Goal: Task Accomplishment & Management: Manage account settings

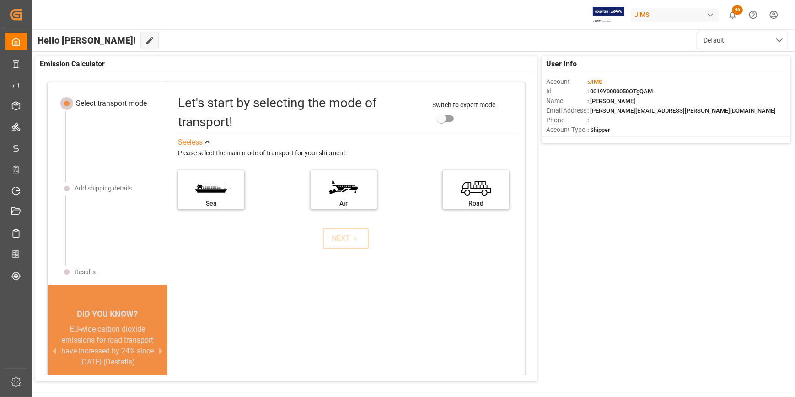
click at [360, 313] on div "Let's start by selecting the mode of transport! Switch to expert mode See less …" at bounding box center [346, 259] width 358 height 337
click at [616, 325] on div "User Info Account : [PERSON_NAME] Id : 0019Y0000050OTgQAM Name : [PERSON_NAME] …" at bounding box center [413, 219] width 764 height 334
click at [677, 322] on div "User Info Account : [PERSON_NAME] Id : 0019Y0000050OTgQAM Name : [PERSON_NAME] …" at bounding box center [413, 219] width 764 height 334
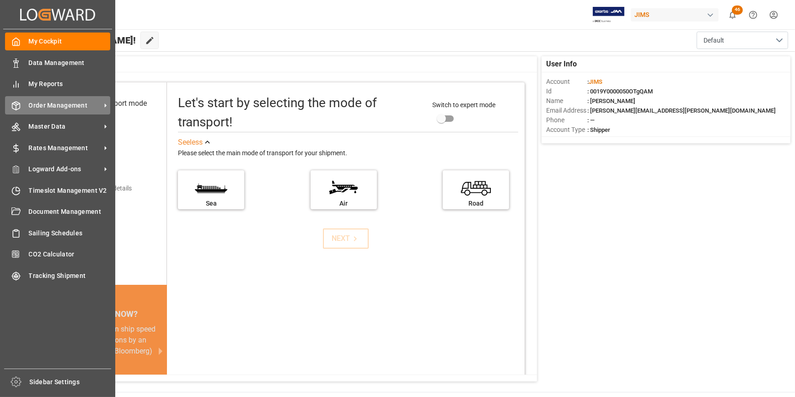
drag, startPoint x: 59, startPoint y: 104, endPoint x: 64, endPoint y: 105, distance: 4.7
click at [61, 105] on span "Order Management" at bounding box center [65, 106] width 72 height 10
click at [59, 105] on span "Order Management" at bounding box center [65, 106] width 72 height 10
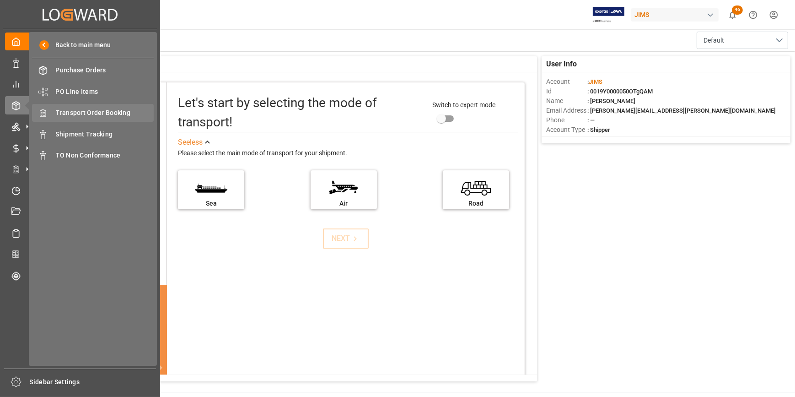
click at [109, 114] on span "Transport Order Booking" at bounding box center [105, 113] width 98 height 10
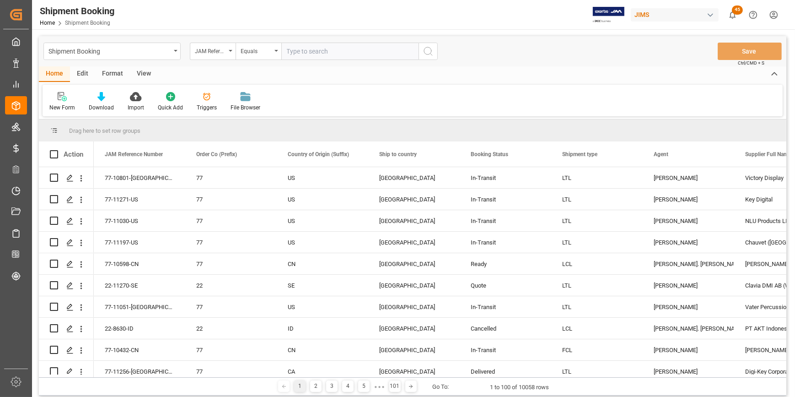
click at [307, 53] on input "text" at bounding box center [349, 51] width 137 height 17
type input "22-10159-JP"
click at [435, 51] on button "search button" at bounding box center [428, 51] width 19 height 17
click at [435, 51] on div "Shipment Booking JAM Reference Number Equals Save Ctrl/CMD + S Home Edit Format…" at bounding box center [413, 215] width 748 height 359
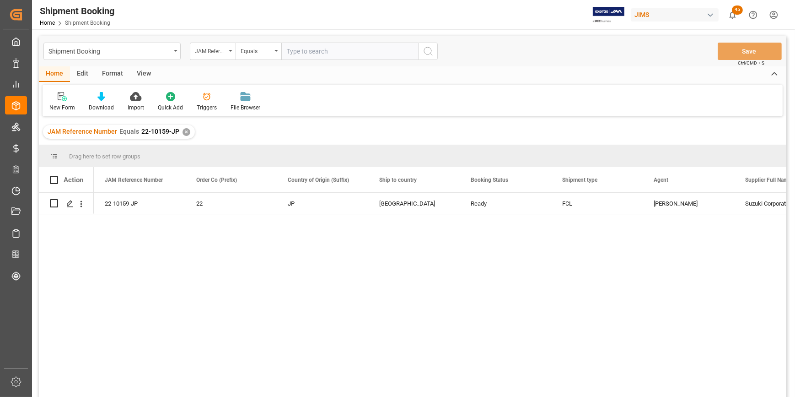
click at [296, 248] on div "22-10159-JP 22 JP United States Ready FCL [PERSON_NAME] Corporation (YEN) 597363" at bounding box center [440, 298] width 693 height 210
click at [68, 203] on polygon "Press SPACE to select this row." at bounding box center [69, 202] width 5 height 5
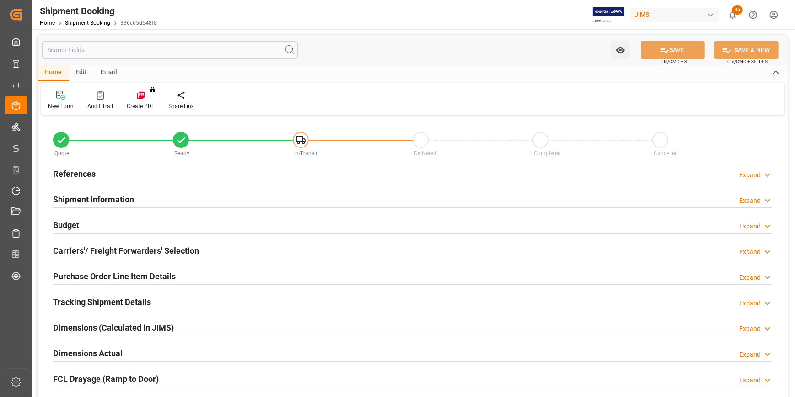
type input "1"
type input "34"
type input "46245.9163"
type input "13897.8749"
type input "6000"
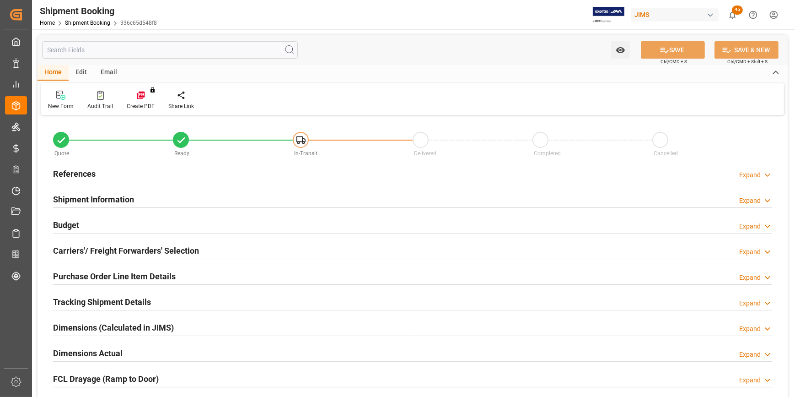
type input "11343.6"
type input "23190928"
type input "[DATE]"
click at [79, 168] on h2 "References" at bounding box center [74, 173] width 43 height 12
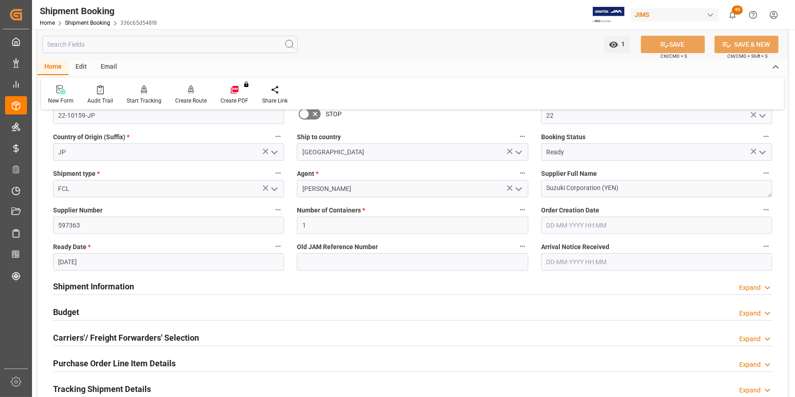
scroll to position [124, 0]
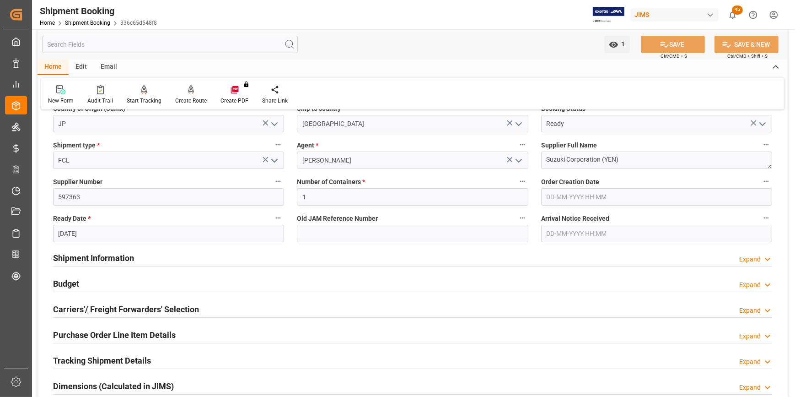
click at [84, 257] on h2 "Shipment Information" at bounding box center [93, 258] width 81 height 12
drag, startPoint x: 84, startPoint y: 257, endPoint x: 120, endPoint y: 273, distance: 39.1
click at [120, 274] on div "Budget Expand" at bounding box center [412, 282] width 719 height 17
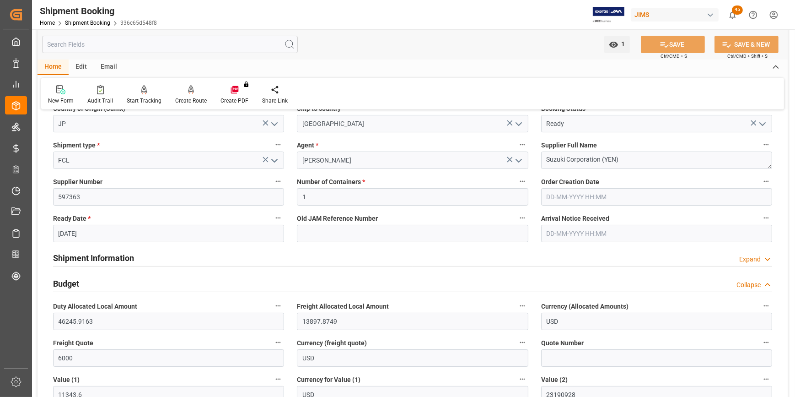
click at [110, 259] on h2 "Shipment Information" at bounding box center [93, 258] width 81 height 12
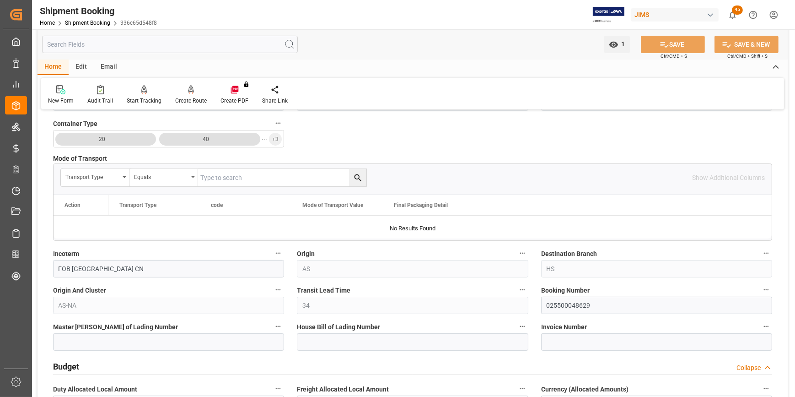
scroll to position [416, 0]
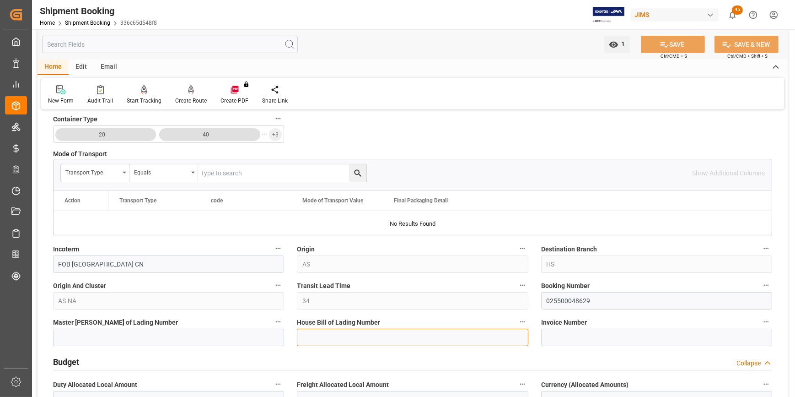
click at [357, 337] on input at bounding box center [412, 336] width 231 height 17
type input "e"
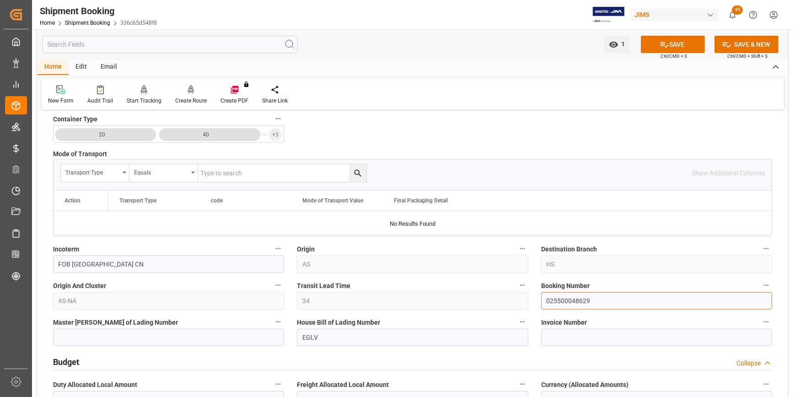
click at [555, 300] on input "025500048629" at bounding box center [656, 300] width 231 height 17
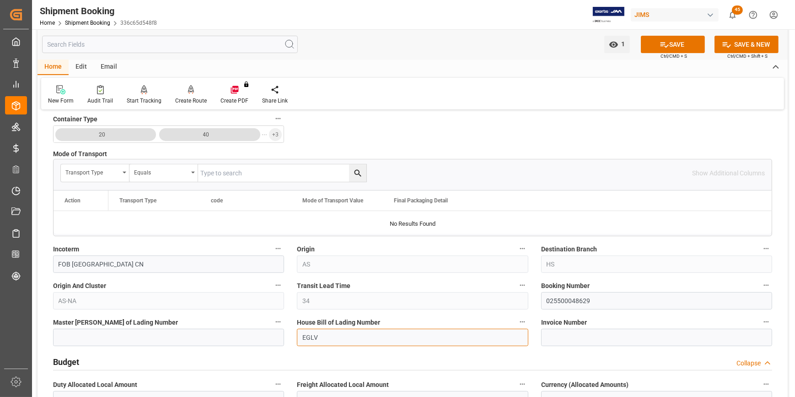
drag, startPoint x: 319, startPoint y: 334, endPoint x: 339, endPoint y: 340, distance: 20.7
click at [319, 334] on input "EGLV" at bounding box center [412, 336] width 231 height 17
paste input "025500048629"
type input "EGLV 025500048629"
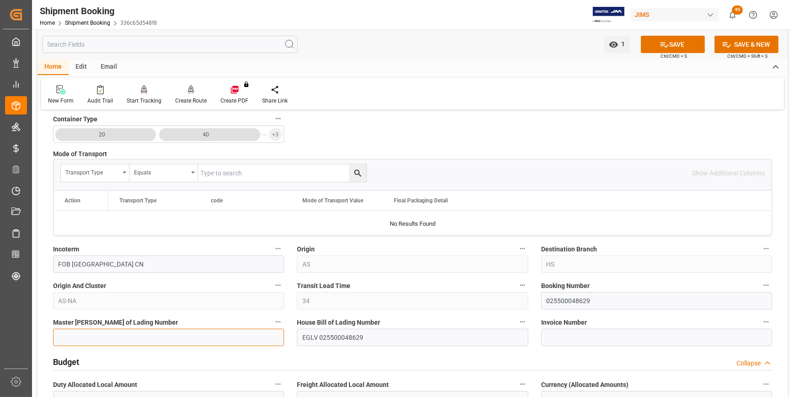
click at [74, 338] on input at bounding box center [168, 336] width 231 height 17
paste input "025500048629"
type input "025500048629"
click at [689, 36] on button "SAVE" at bounding box center [673, 44] width 64 height 17
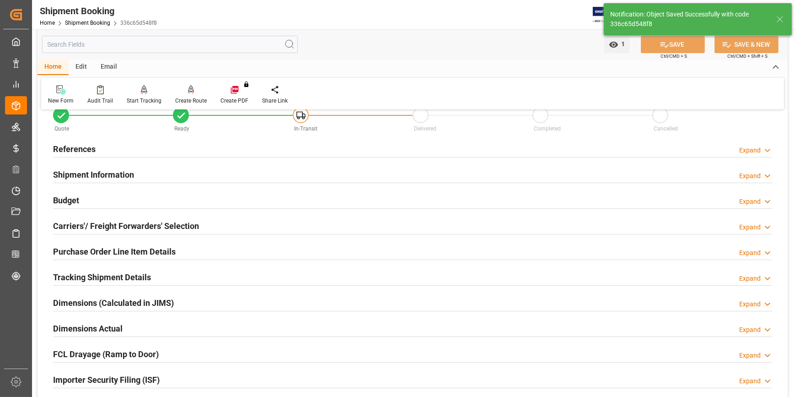
scroll to position [0, 0]
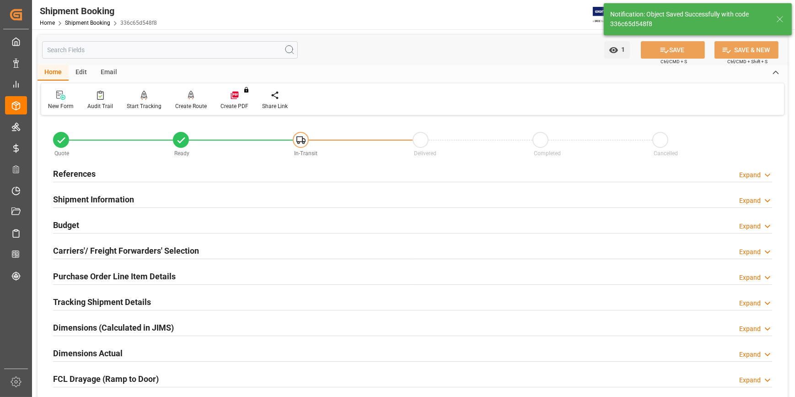
click at [82, 177] on h2 "References" at bounding box center [74, 173] width 43 height 12
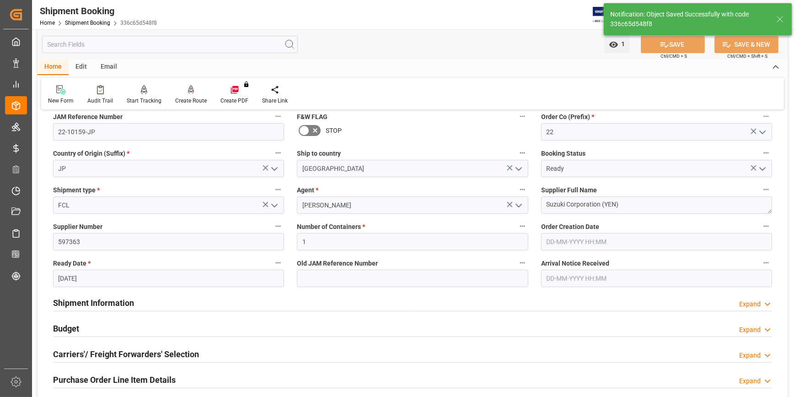
scroll to position [83, 0]
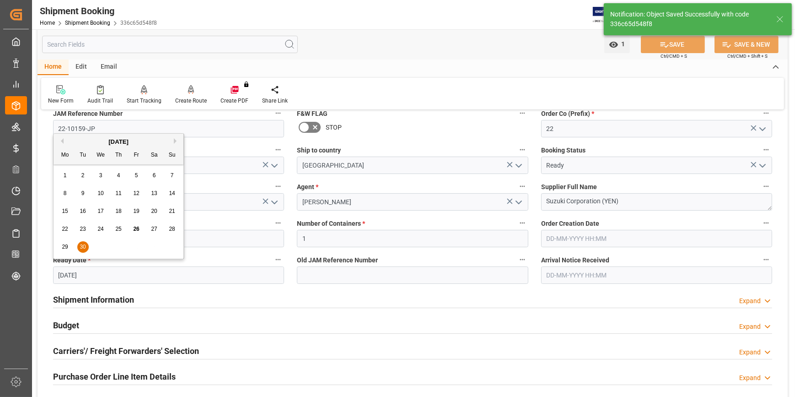
click at [65, 275] on input "[DATE]" at bounding box center [168, 274] width 231 height 17
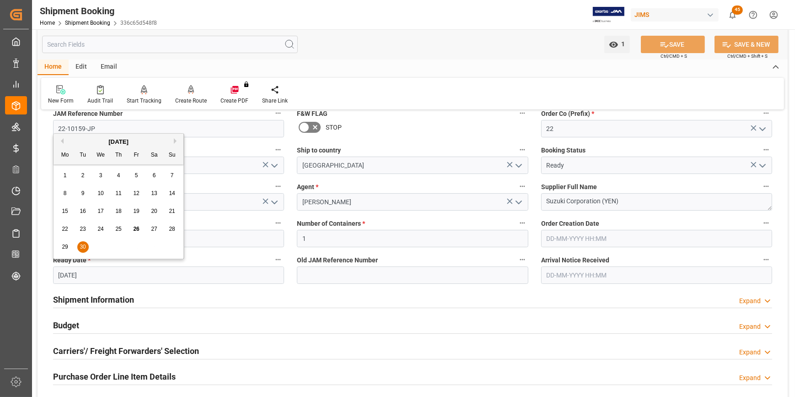
click at [172, 141] on div "[DATE]" at bounding box center [119, 141] width 130 height 9
click at [174, 140] on div "[DATE]" at bounding box center [119, 141] width 130 height 9
click at [214, 292] on div "Shipment Information Expand" at bounding box center [412, 298] width 719 height 17
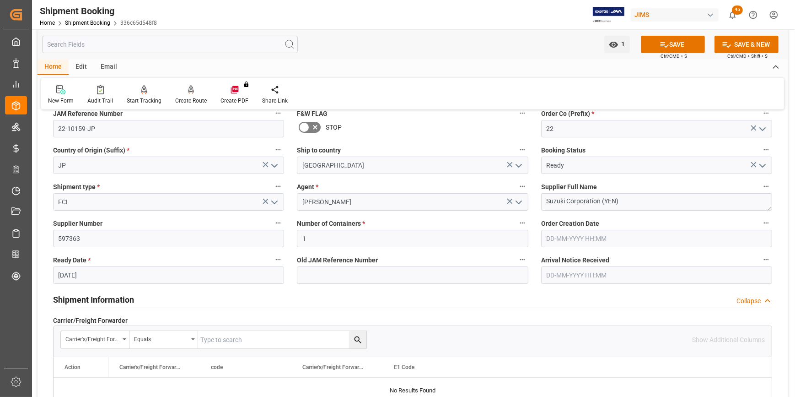
click at [114, 282] on input "[DATE]" at bounding box center [168, 274] width 231 height 17
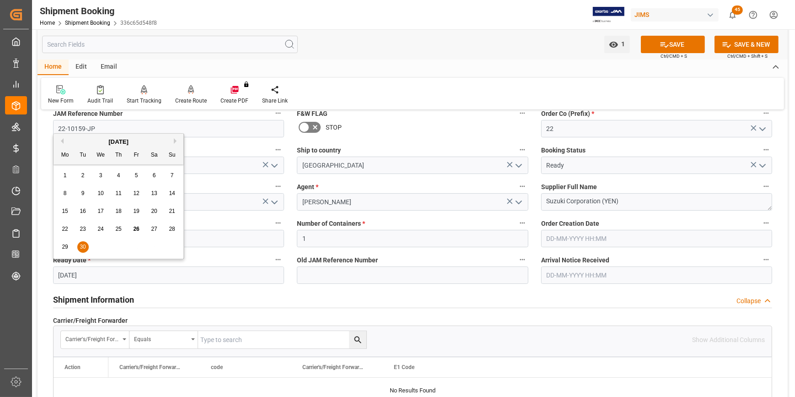
click at [173, 142] on div "[DATE]" at bounding box center [119, 141] width 130 height 9
click at [178, 141] on button "Next Month" at bounding box center [176, 140] width 5 height 5
click at [102, 211] on span "15" at bounding box center [100, 211] width 6 height 6
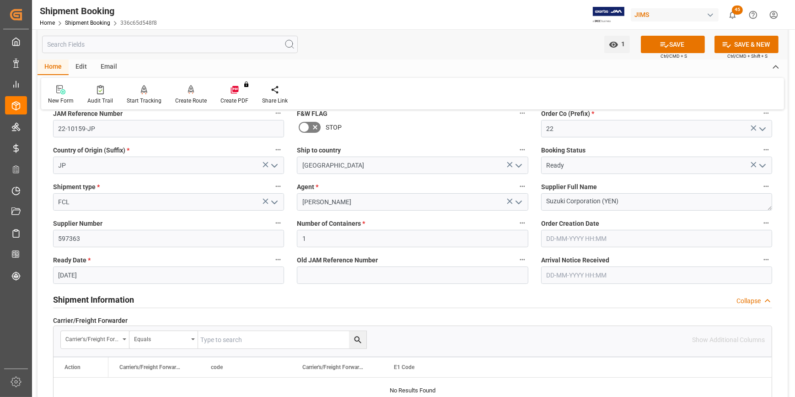
type input "[DATE]"
click at [661, 45] on icon at bounding box center [665, 45] width 10 height 10
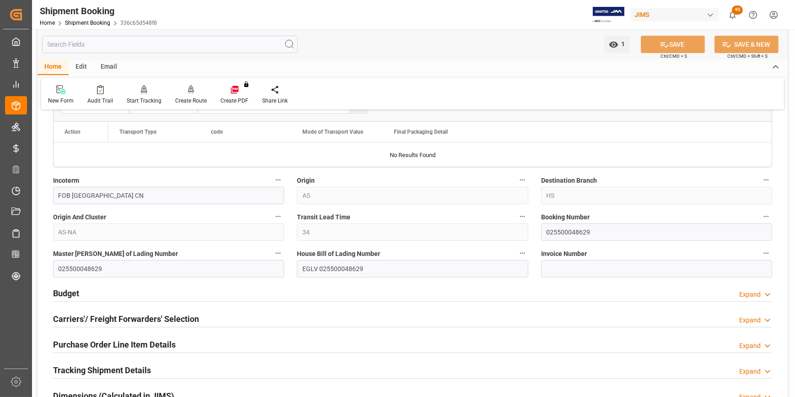
scroll to position [499, 0]
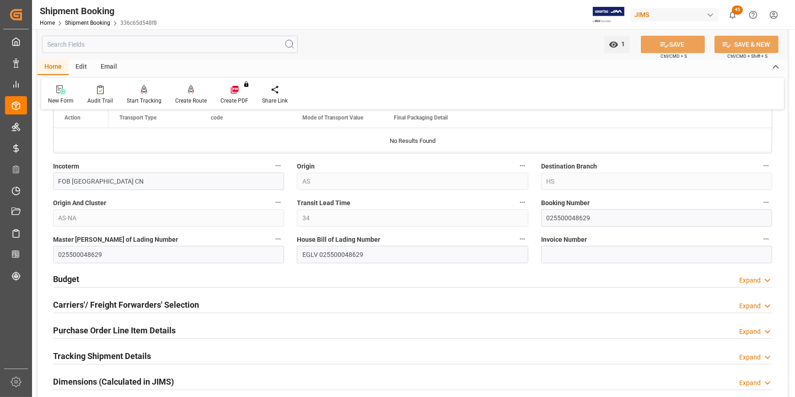
click at [73, 277] on h2 "Budget" at bounding box center [66, 279] width 26 height 12
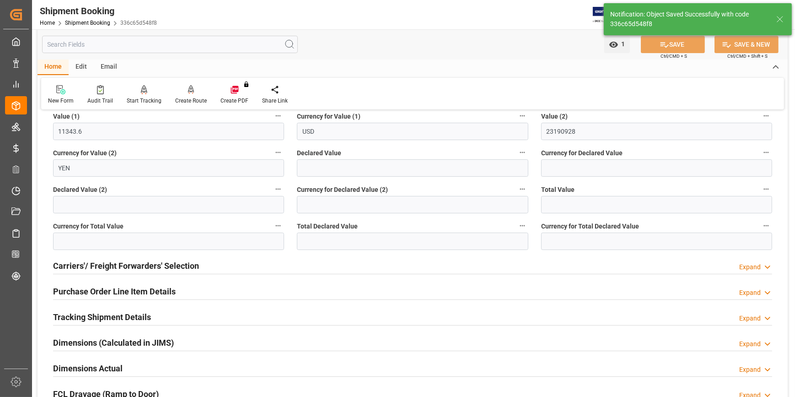
scroll to position [208, 0]
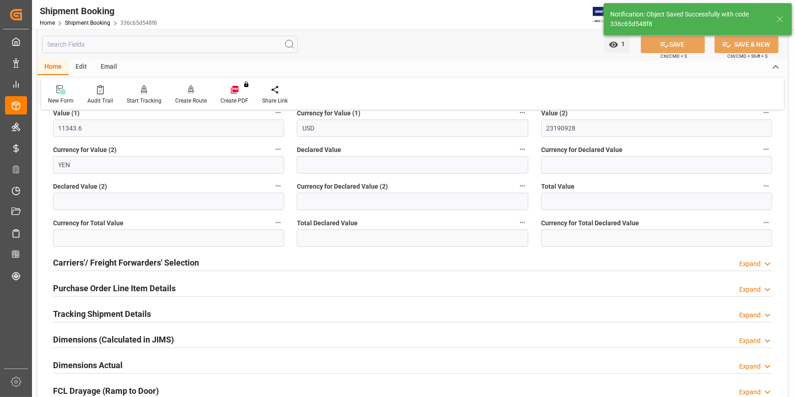
drag, startPoint x: 58, startPoint y: 260, endPoint x: 160, endPoint y: 263, distance: 102.1
click at [59, 260] on h2 "Carriers'/ Freight Forwarders' Selection" at bounding box center [126, 262] width 146 height 12
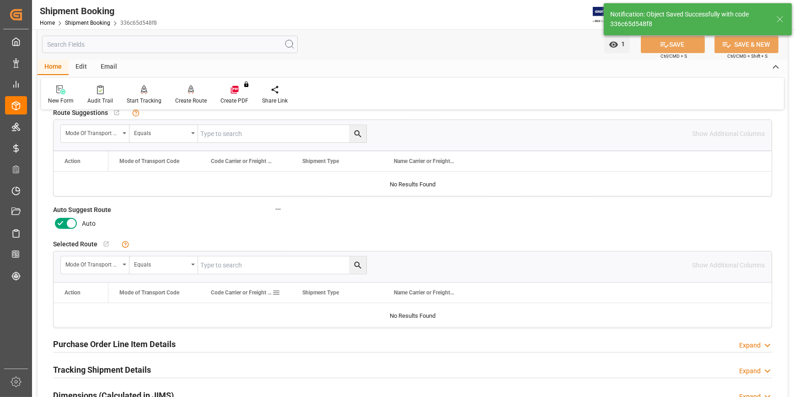
scroll to position [457, 0]
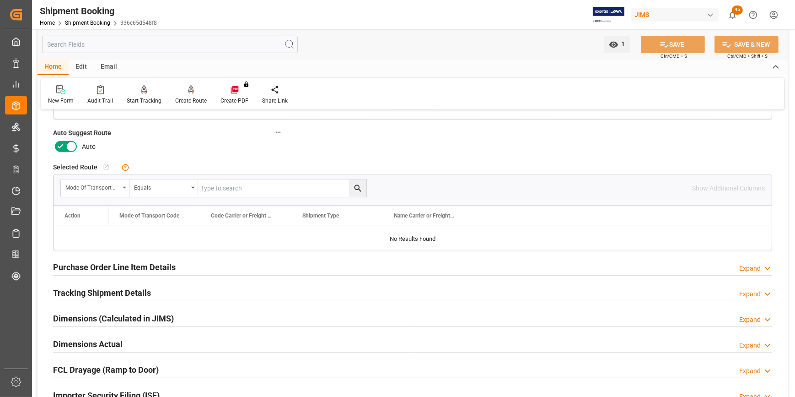
click at [66, 144] on icon at bounding box center [71, 146] width 11 height 11
click at [0, 0] on input "checkbox" at bounding box center [0, 0] width 0 height 0
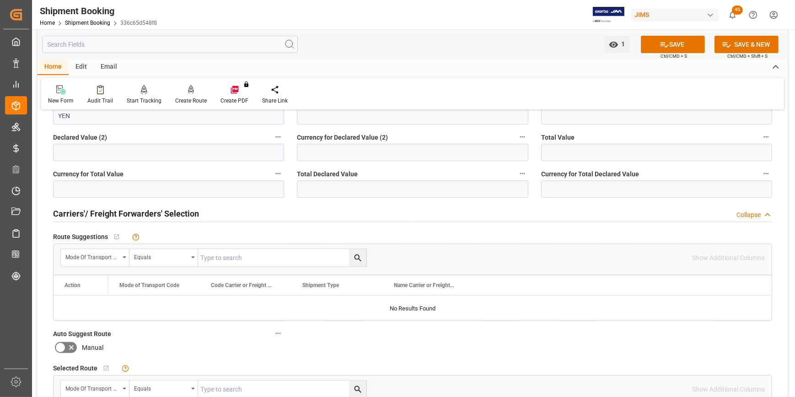
scroll to position [249, 0]
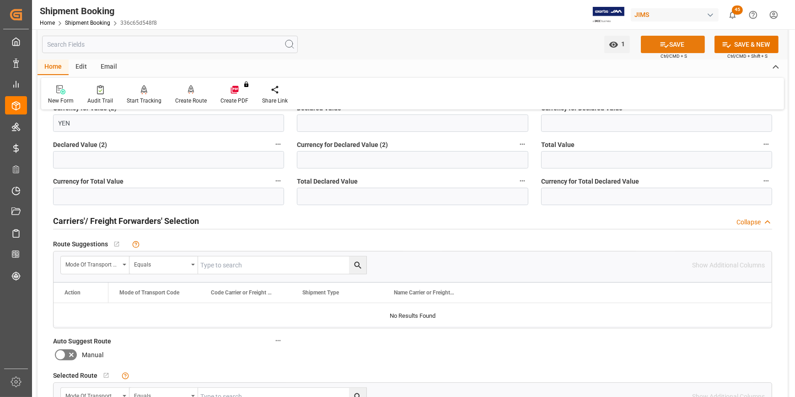
click at [673, 42] on button "SAVE" at bounding box center [673, 44] width 64 height 17
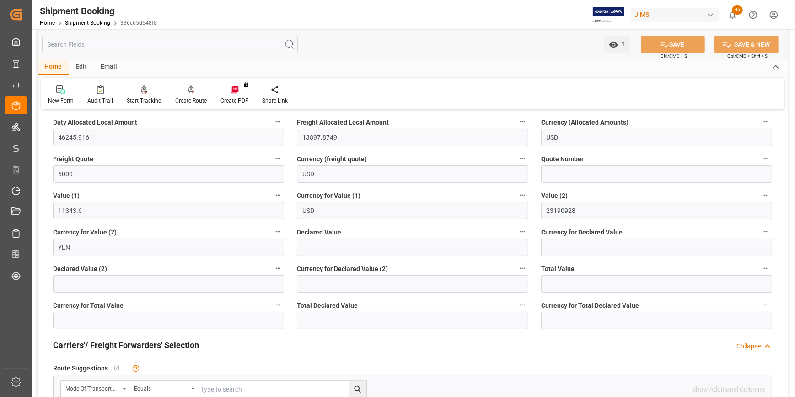
scroll to position [124, 0]
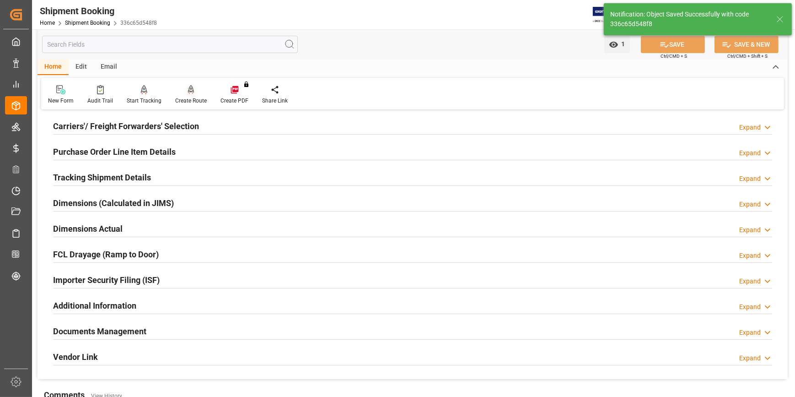
click at [180, 97] on div "Create Route" at bounding box center [191, 101] width 32 height 8
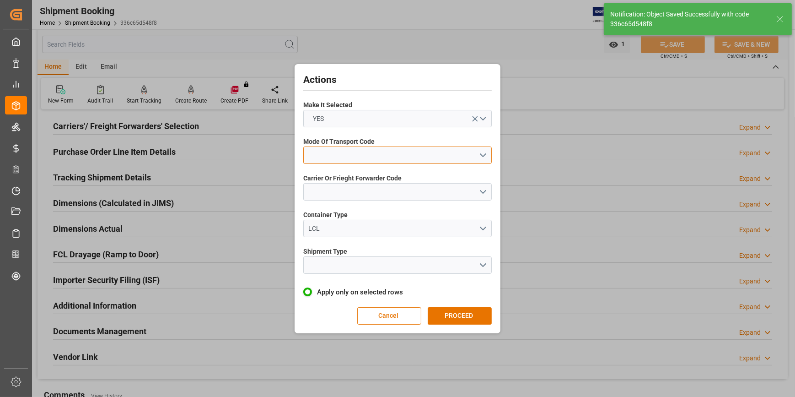
click at [338, 159] on button "open menu" at bounding box center [397, 154] width 188 height 17
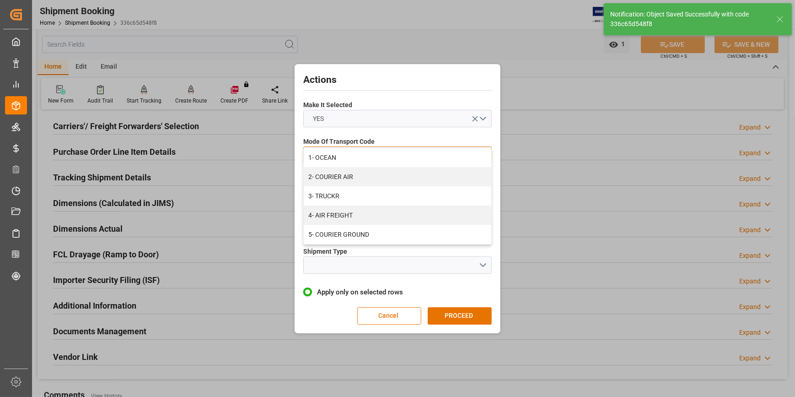
click at [338, 159] on div "1- OCEAN" at bounding box center [398, 157] width 188 height 19
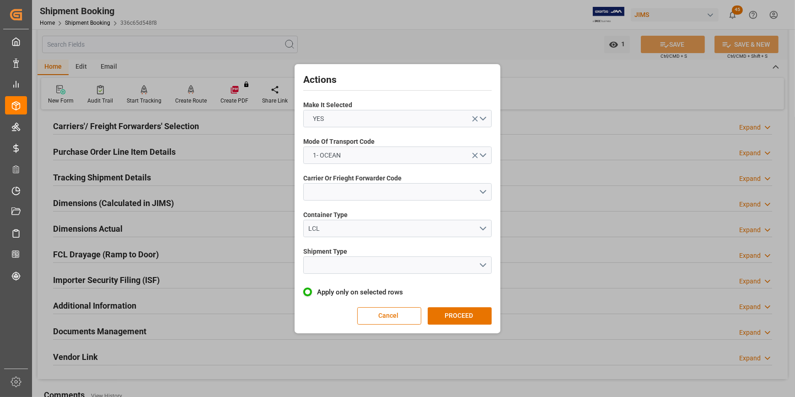
click at [339, 181] on span "Carrier Or Frieght Forwarder Code" at bounding box center [352, 178] width 98 height 10
drag, startPoint x: 339, startPoint y: 181, endPoint x: 339, endPoint y: 189, distance: 8.3
click at [339, 189] on button "open menu" at bounding box center [397, 191] width 188 height 17
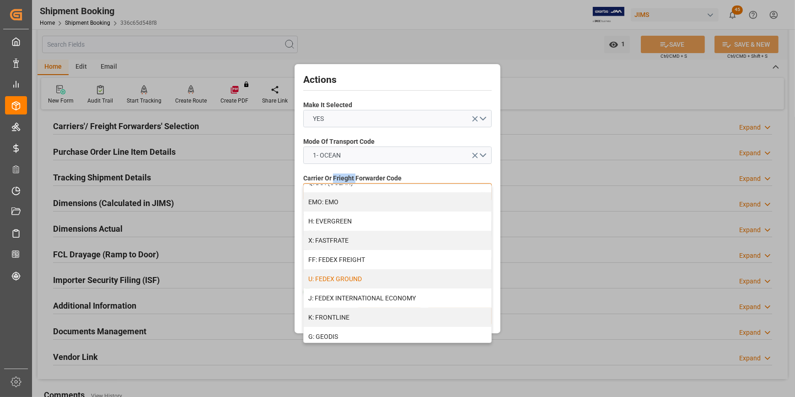
scroll to position [208, 0]
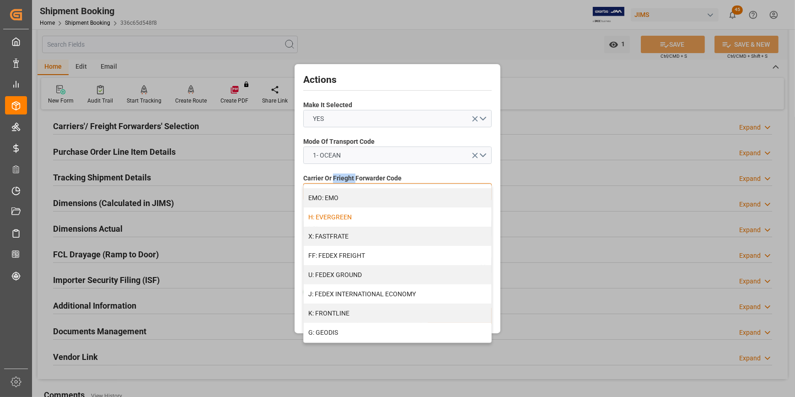
click at [335, 218] on div "H: EVERGREEN" at bounding box center [398, 216] width 188 height 19
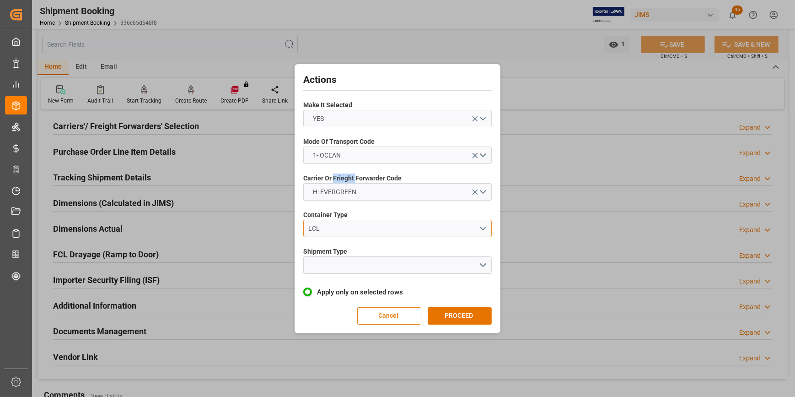
click at [321, 227] on div "LCL" at bounding box center [394, 229] width 170 height 10
click at [368, 230] on div "LCL" at bounding box center [394, 229] width 170 height 10
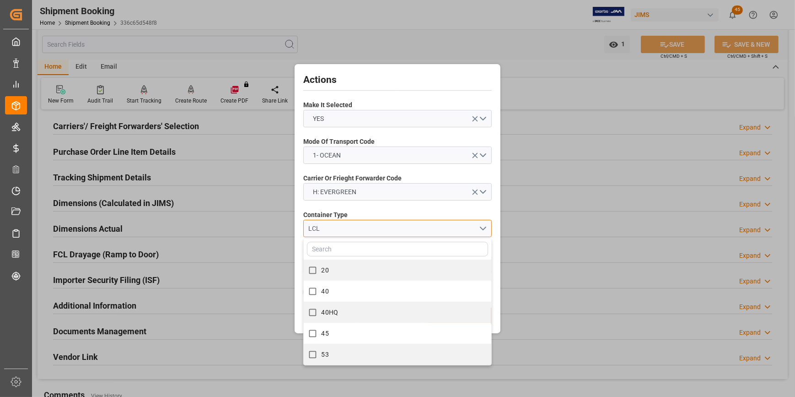
click at [368, 230] on div "LCL" at bounding box center [394, 229] width 170 height 10
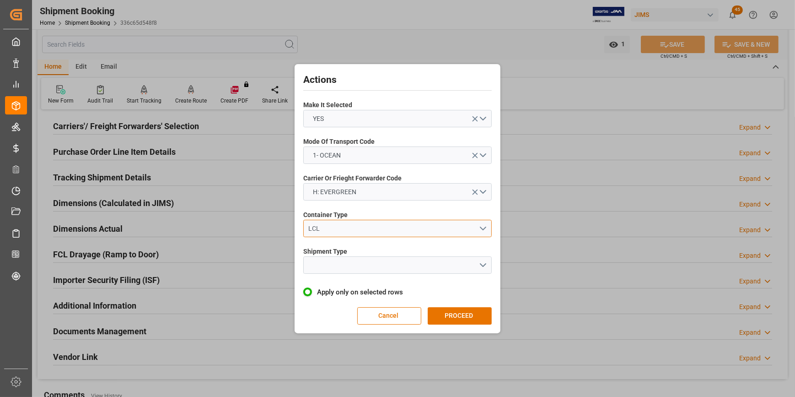
click at [478, 230] on div "LCL" at bounding box center [394, 229] width 170 height 10
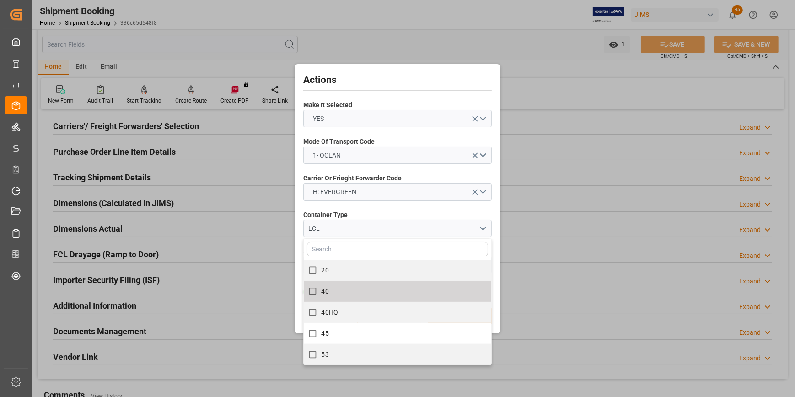
click at [414, 289] on label "40" at bounding box center [393, 291] width 178 height 18
checkbox input "true"
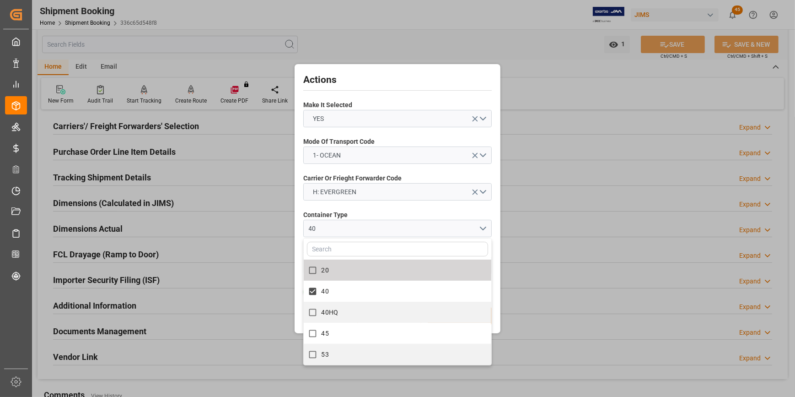
click at [364, 207] on div "Container Type 40 20 40 40HQ 45 53" at bounding box center [397, 223] width 188 height 33
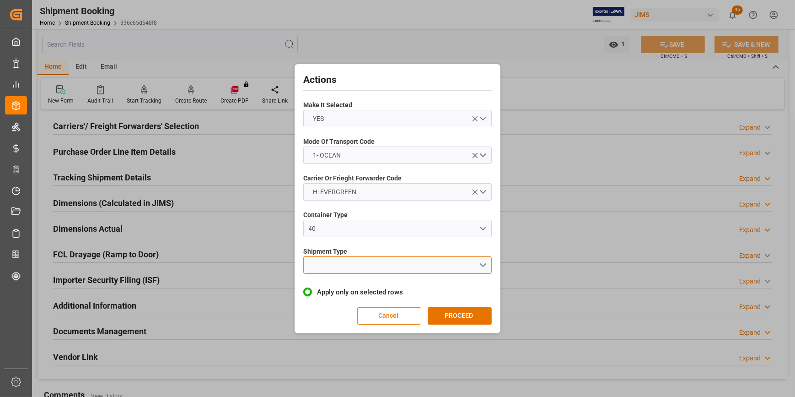
click at [344, 263] on button "open menu" at bounding box center [397, 264] width 188 height 17
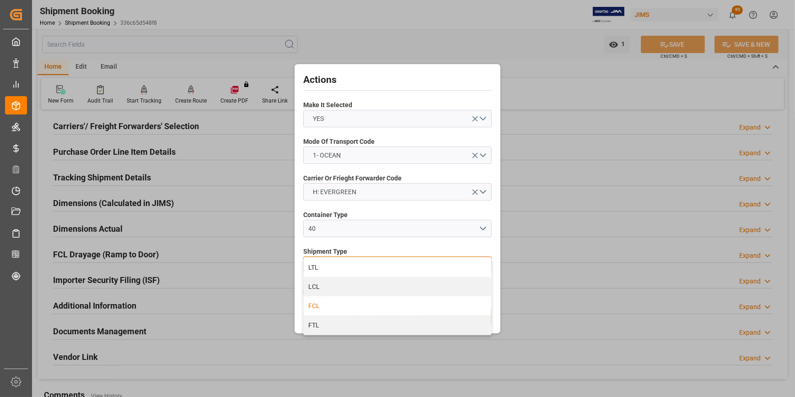
click at [345, 302] on div "FCL" at bounding box center [398, 305] width 188 height 19
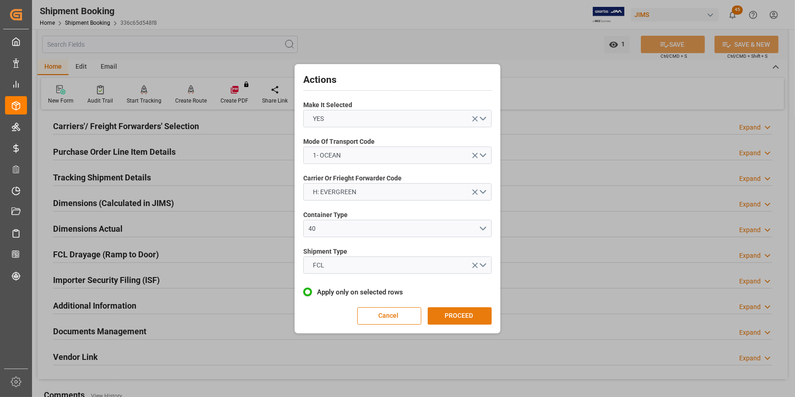
click at [452, 319] on button "PROCEED" at bounding box center [460, 315] width 64 height 17
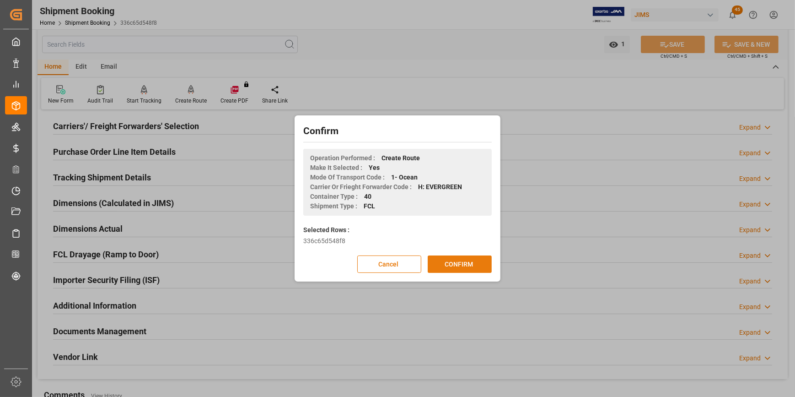
click at [442, 263] on button "CONFIRM" at bounding box center [460, 263] width 64 height 17
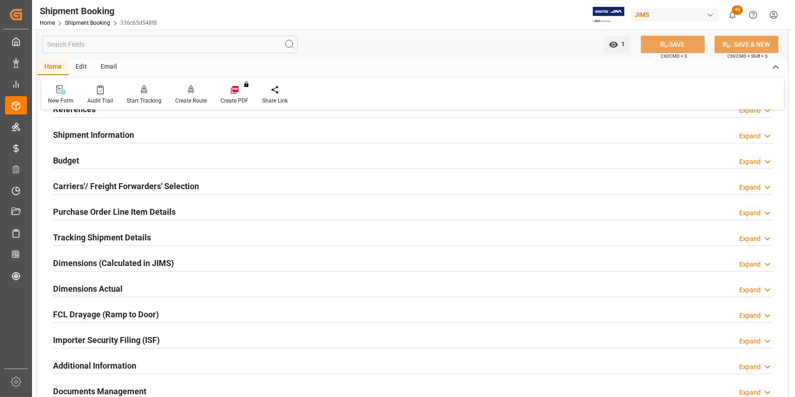
scroll to position [166, 0]
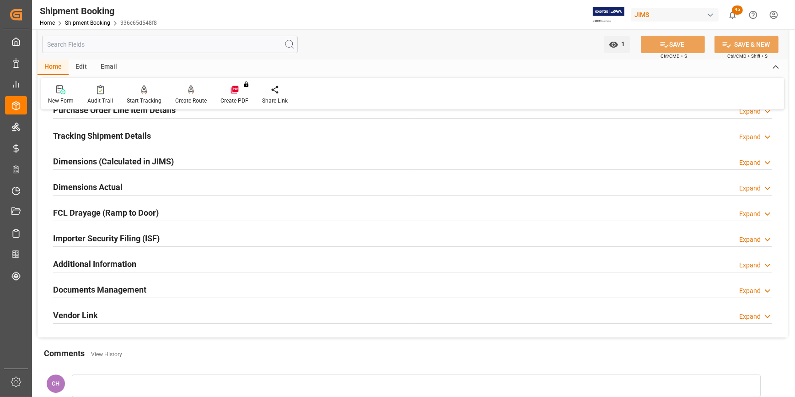
click at [110, 293] on h2 "Documents Management" at bounding box center [99, 289] width 93 height 12
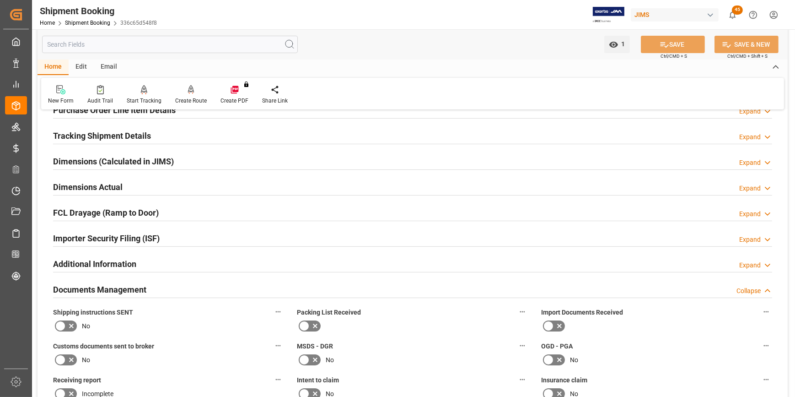
click at [67, 325] on icon at bounding box center [71, 325] width 11 height 11
click at [0, 0] on input "checkbox" at bounding box center [0, 0] width 0 height 0
click at [309, 321] on icon at bounding box center [304, 325] width 11 height 11
click at [0, 0] on input "checkbox" at bounding box center [0, 0] width 0 height 0
click at [309, 321] on icon at bounding box center [304, 325] width 11 height 11
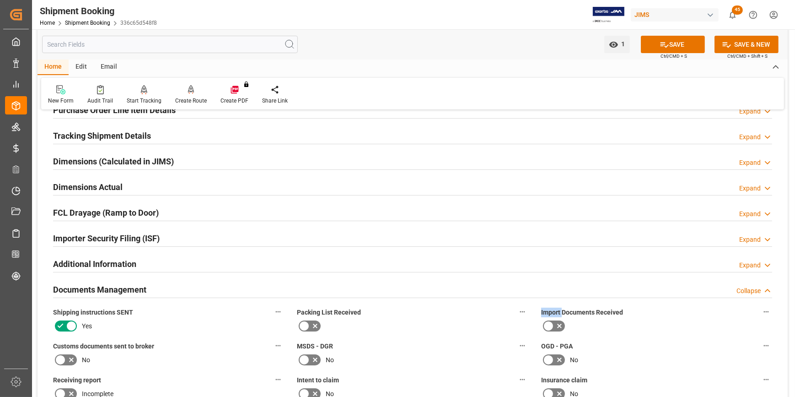
click at [0, 0] on input "checkbox" at bounding box center [0, 0] width 0 height 0
click at [301, 328] on icon at bounding box center [304, 325] width 11 height 11
click at [0, 0] on input "checkbox" at bounding box center [0, 0] width 0 height 0
click at [301, 328] on icon at bounding box center [304, 325] width 11 height 11
click at [0, 0] on input "checkbox" at bounding box center [0, 0] width 0 height 0
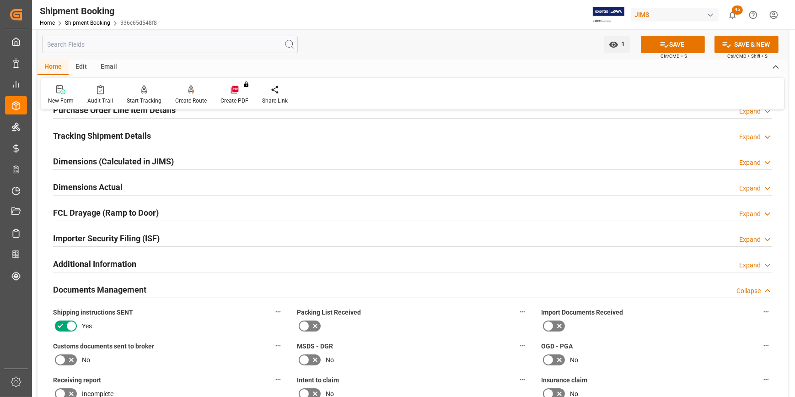
click at [304, 328] on icon at bounding box center [304, 325] width 11 height 11
click at [0, 0] on input "checkbox" at bounding box center [0, 0] width 0 height 0
click at [304, 328] on icon at bounding box center [304, 325] width 11 height 11
click at [0, 0] on input "checkbox" at bounding box center [0, 0] width 0 height 0
click at [304, 328] on icon at bounding box center [304, 325] width 11 height 11
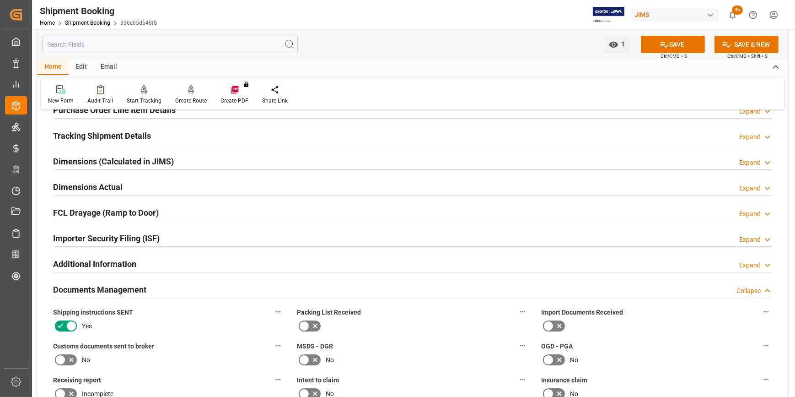
click at [0, 0] on input "checkbox" at bounding box center [0, 0] width 0 height 0
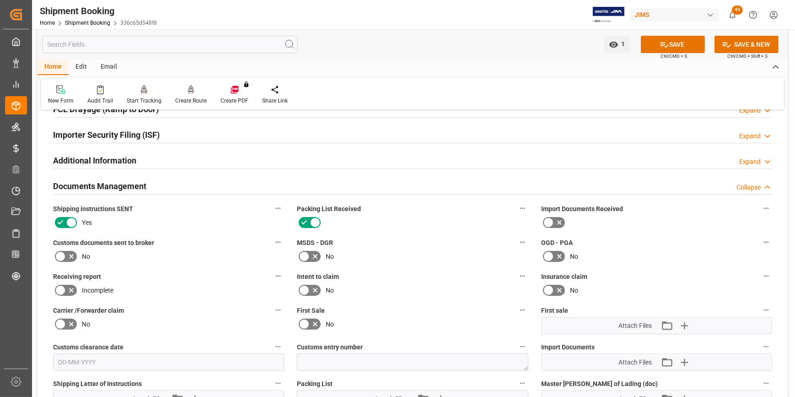
scroll to position [249, 0]
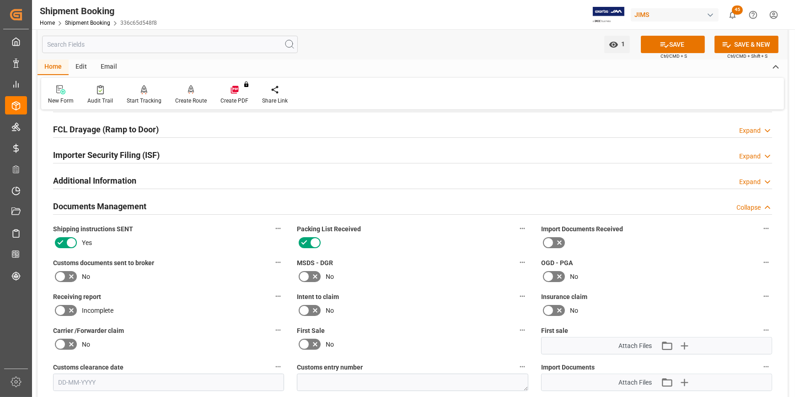
click at [316, 241] on icon at bounding box center [315, 243] width 5 height 5
click at [0, 0] on input "checkbox" at bounding box center [0, 0] width 0 height 0
click at [684, 48] on button "SAVE" at bounding box center [673, 44] width 64 height 17
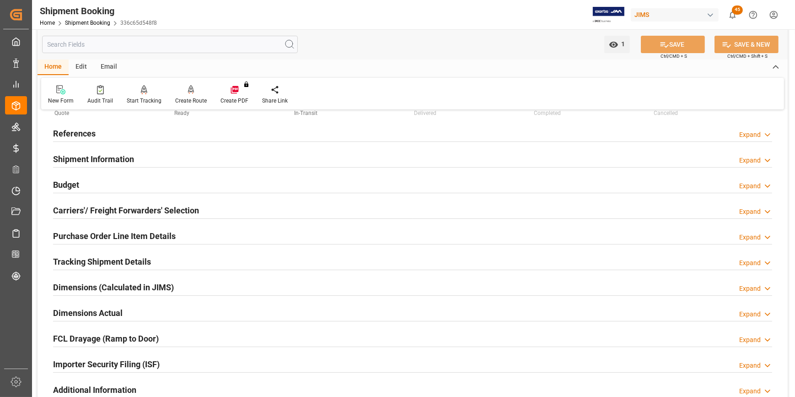
scroll to position [0, 0]
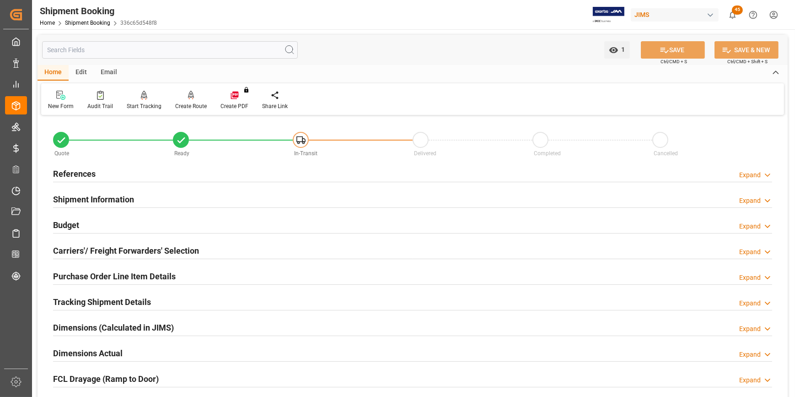
click at [92, 296] on h2 "Tracking Shipment Details" at bounding box center [102, 302] width 98 height 12
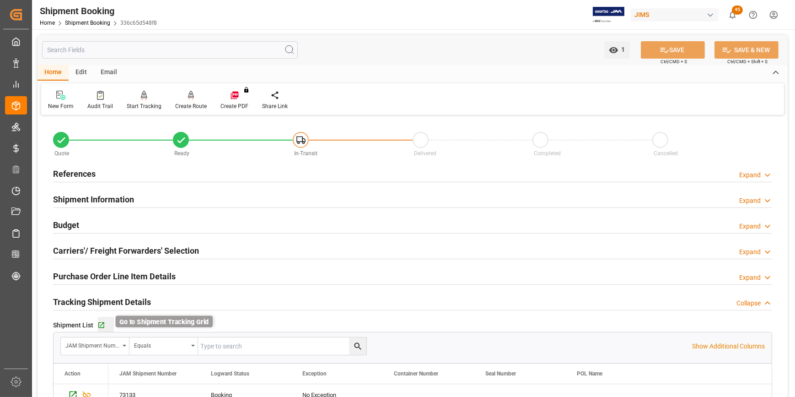
click at [100, 321] on icon "button" at bounding box center [101, 325] width 8 height 8
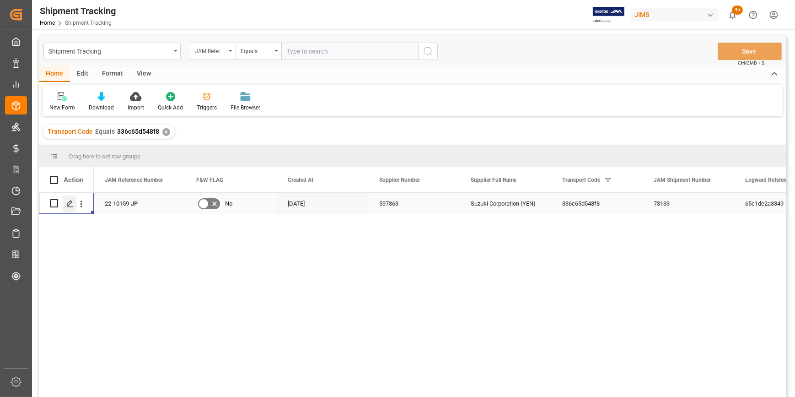
click at [69, 201] on icon "Press SPACE to select this row." at bounding box center [69, 203] width 7 height 7
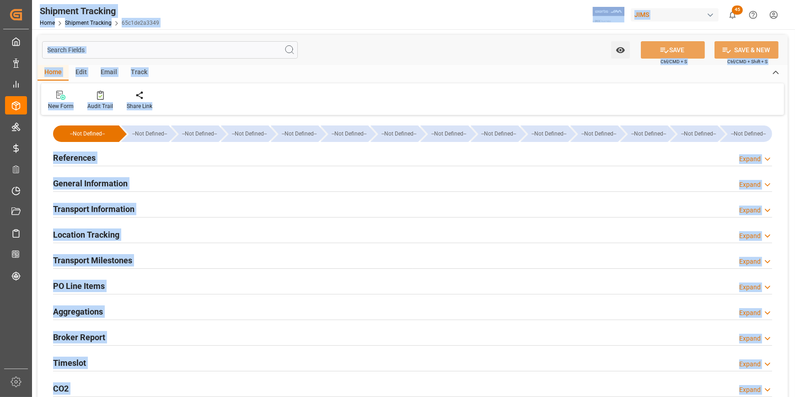
type input "30-09-2025 00:00"
type input "25-10-2025 00:00"
type input "10-11-2025 00:00"
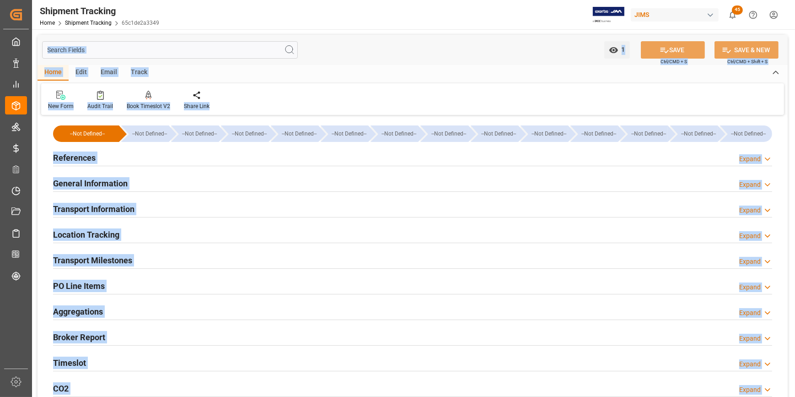
click at [284, 266] on div "Transport Milestones Expand" at bounding box center [412, 259] width 719 height 17
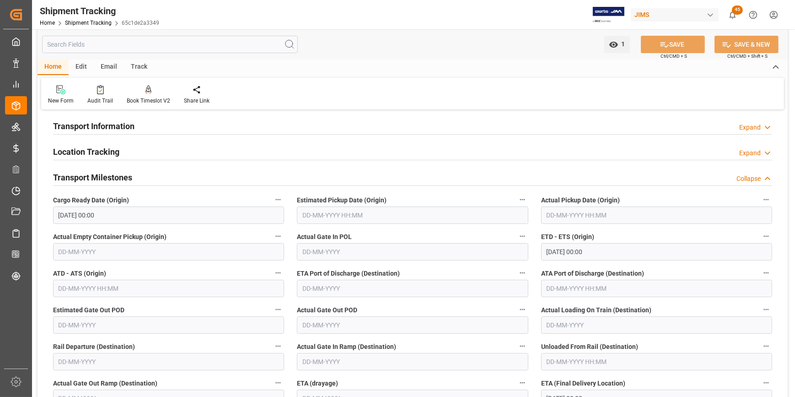
scroll to position [124, 0]
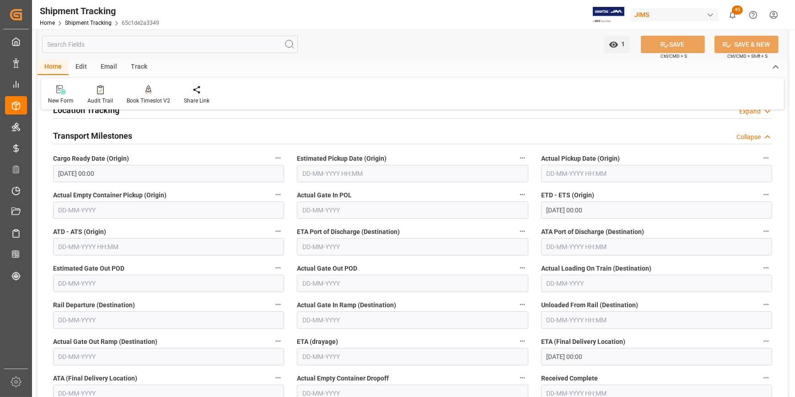
click at [317, 181] on input "text" at bounding box center [412, 173] width 231 height 17
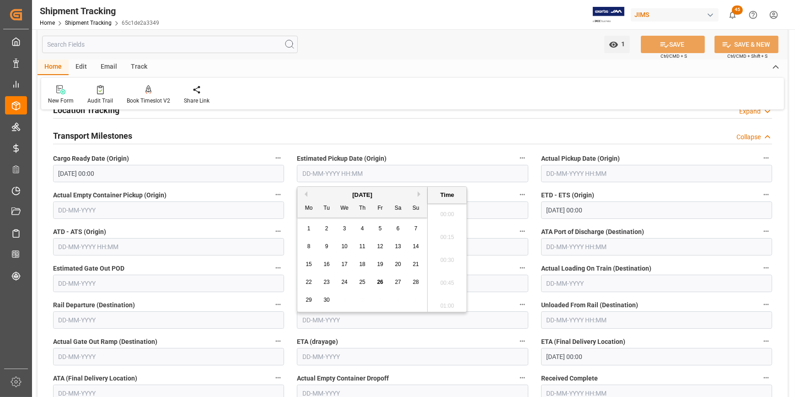
scroll to position [1421, 0]
click at [416, 195] on div "[DATE]" at bounding box center [362, 194] width 130 height 9
click at [418, 194] on button "Next Month" at bounding box center [420, 193] width 5 height 5
click at [304, 193] on button "Previous Month" at bounding box center [304, 193] width 5 height 5
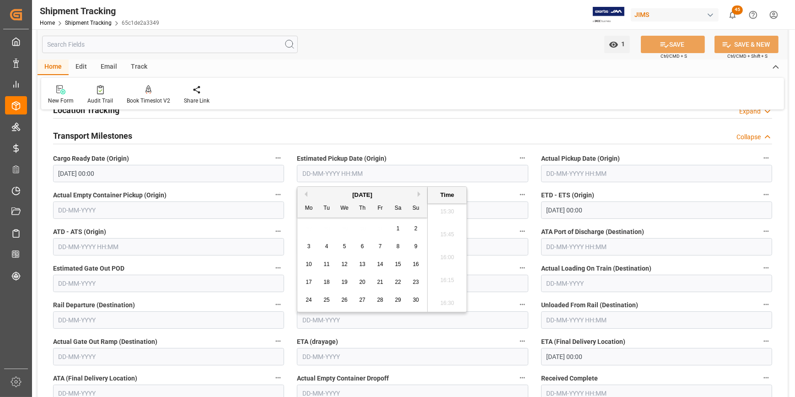
click at [304, 193] on button "Previous Month" at bounding box center [304, 193] width 5 height 5
click at [327, 299] on span "30" at bounding box center [326, 299] width 6 height 6
type input "30-09-2025 00:00"
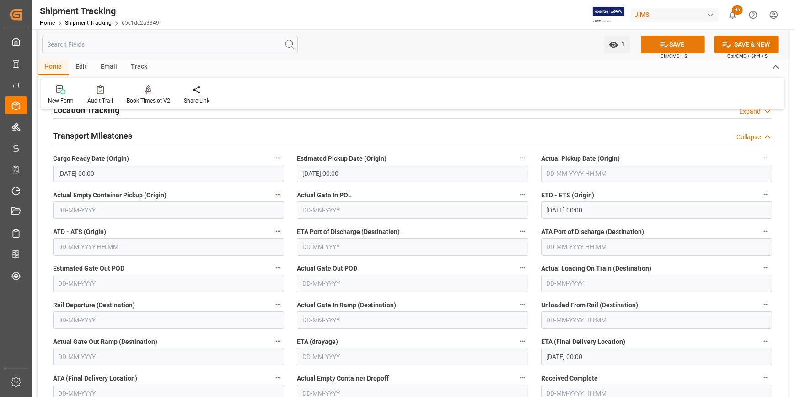
click at [674, 39] on button "SAVE" at bounding box center [673, 44] width 64 height 17
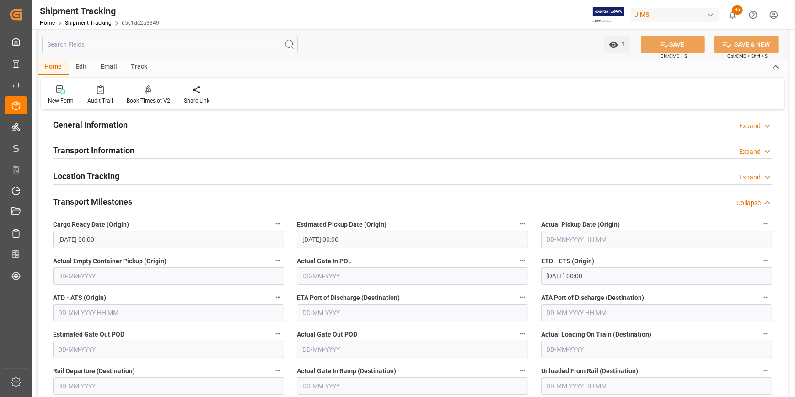
scroll to position [41, 0]
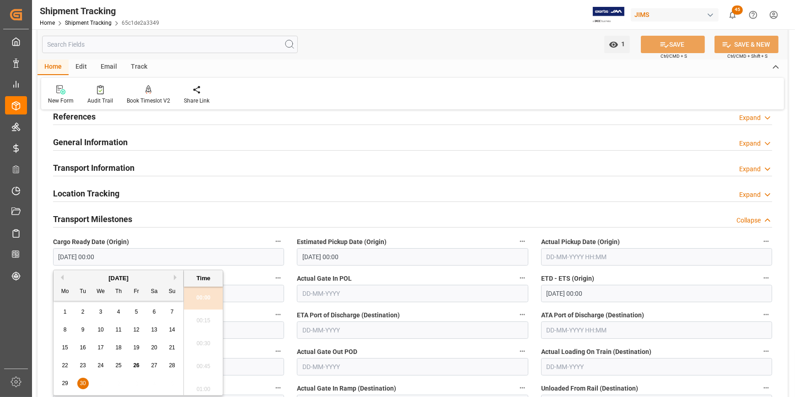
click at [167, 254] on input "30-09-2025 00:00" at bounding box center [168, 256] width 231 height 17
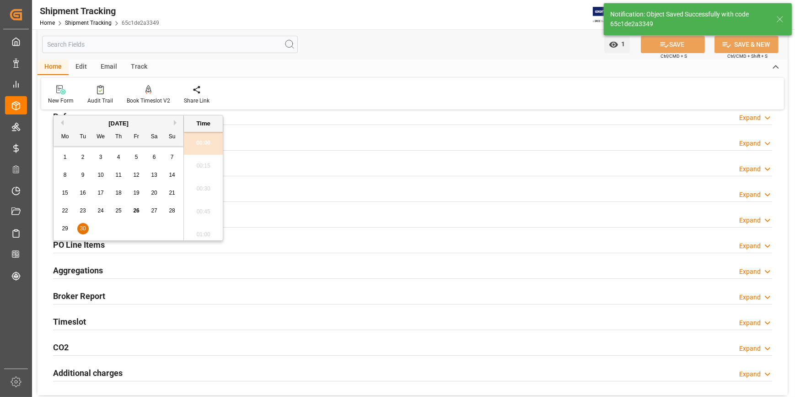
click at [174, 124] on button "Next Month" at bounding box center [176, 122] width 5 height 5
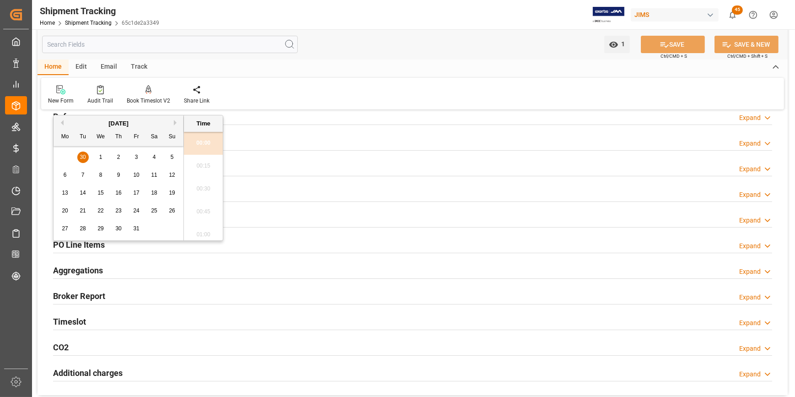
click at [104, 194] on div "15" at bounding box center [100, 193] width 11 height 11
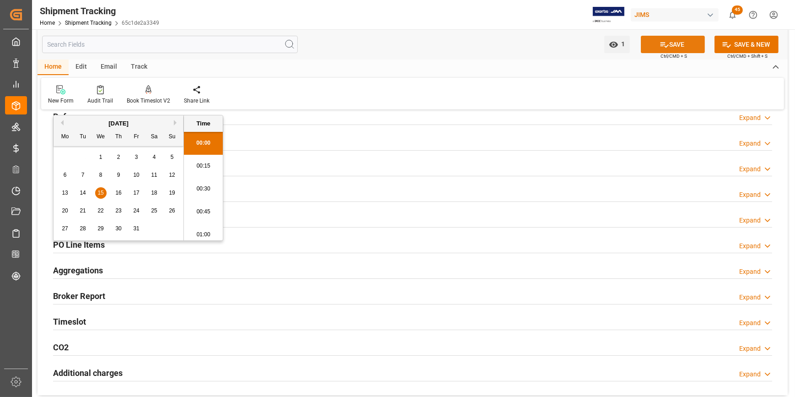
click at [685, 43] on button "SAVE" at bounding box center [673, 44] width 64 height 17
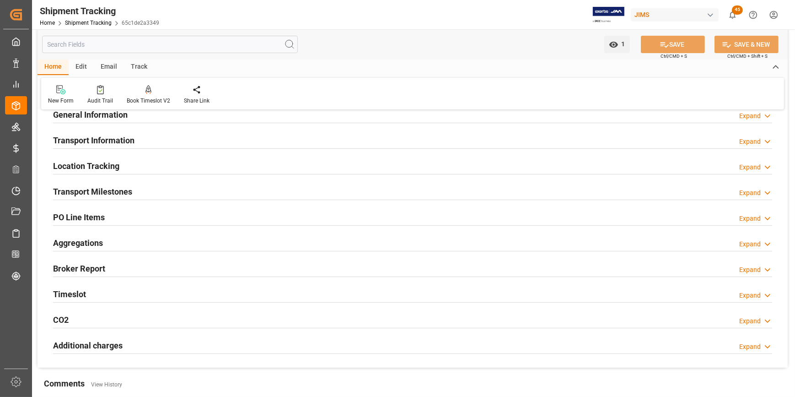
scroll to position [83, 0]
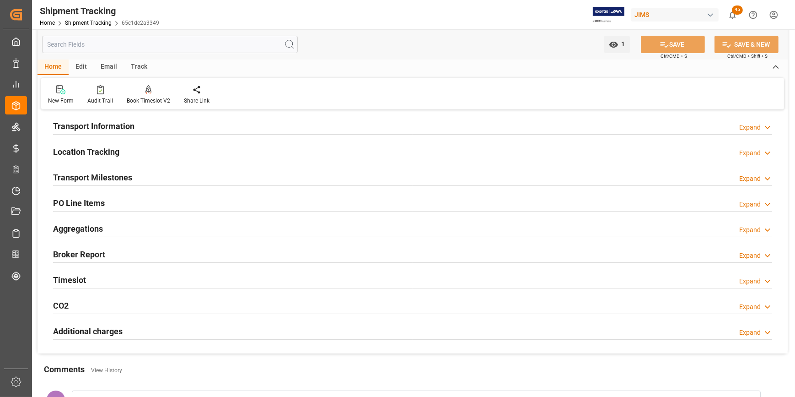
click at [103, 172] on h2 "Transport Milestones" at bounding box center [92, 177] width 79 height 12
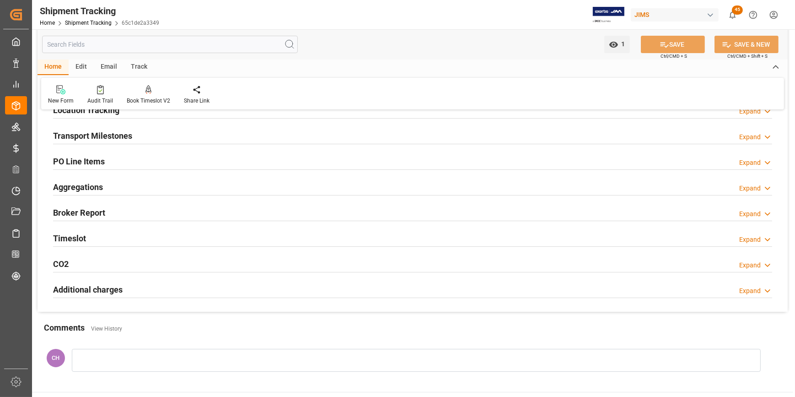
scroll to position [124, 0]
click at [114, 134] on h2 "Transport Milestones" at bounding box center [92, 135] width 79 height 12
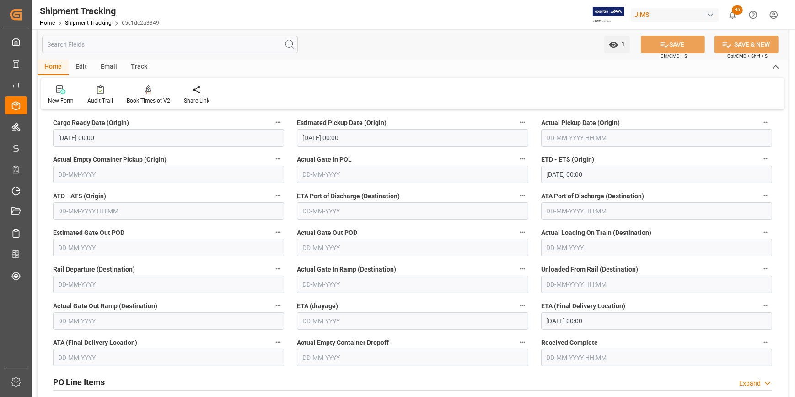
scroll to position [208, 0]
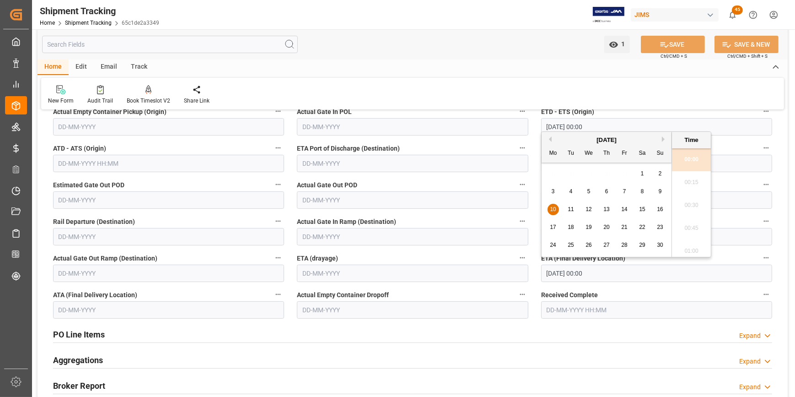
click at [557, 278] on input "10-11-2025 00:00" at bounding box center [656, 272] width 231 height 17
click at [661, 137] on div "November 2025" at bounding box center [607, 139] width 130 height 9
click at [662, 137] on button "Next Month" at bounding box center [664, 138] width 5 height 5
click at [604, 207] on span "18" at bounding box center [606, 209] width 6 height 6
type input "18-12-2025 00:00"
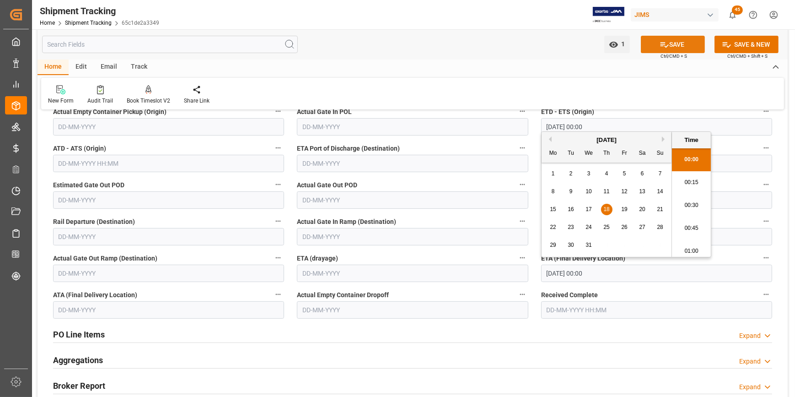
click at [662, 43] on icon at bounding box center [665, 45] width 10 height 10
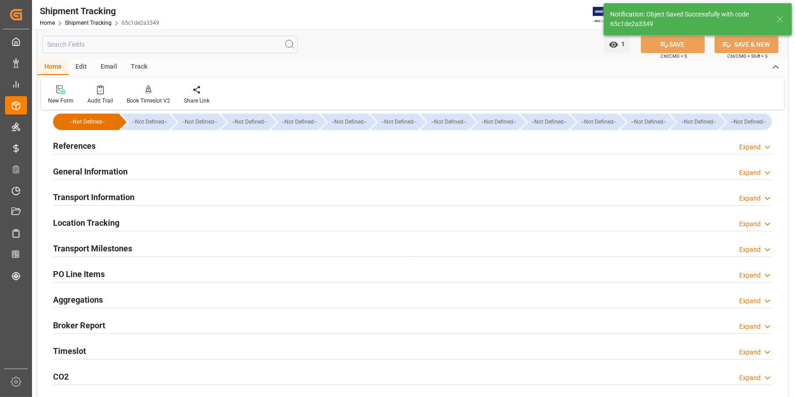
scroll to position [0, 0]
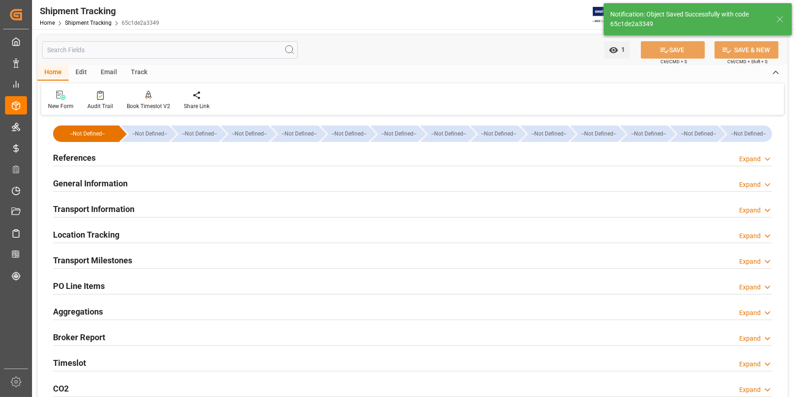
click at [61, 160] on h2 "References" at bounding box center [74, 157] width 43 height 12
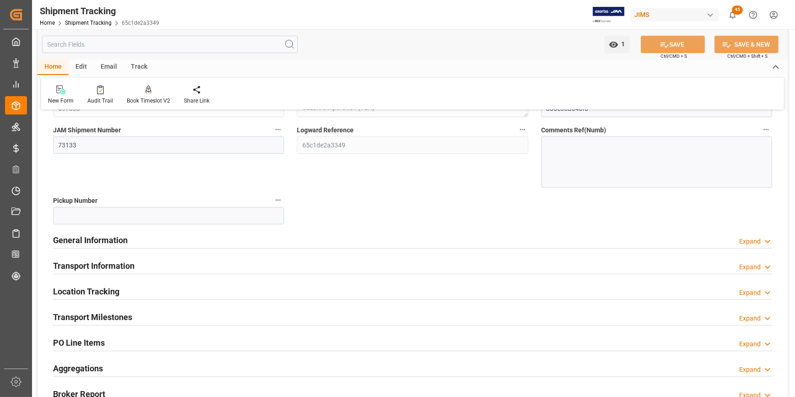
scroll to position [124, 0]
click at [126, 316] on h2 "Transport Milestones" at bounding box center [92, 316] width 79 height 12
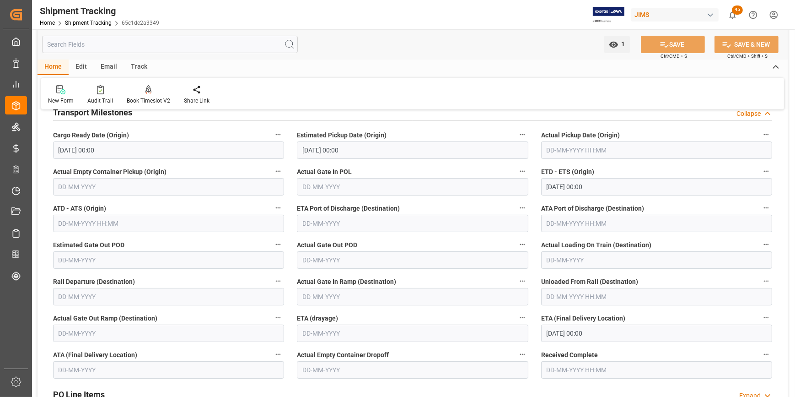
scroll to position [333, 0]
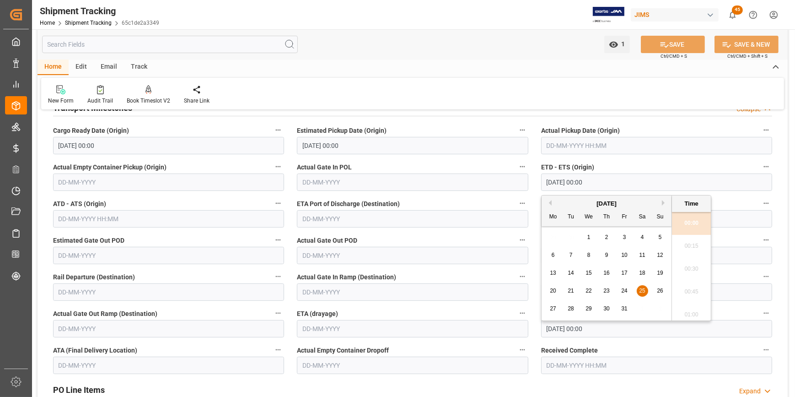
click at [552, 183] on input "25-10-2025 00:00" at bounding box center [656, 181] width 231 height 17
drag, startPoint x: 603, startPoint y: 183, endPoint x: 517, endPoint y: 179, distance: 86.1
click at [517, 179] on div "--Not Defined-- --Not Defined-- --Not Defined-- --Not Defined-- --Not Defined--…" at bounding box center [413, 162] width 750 height 755
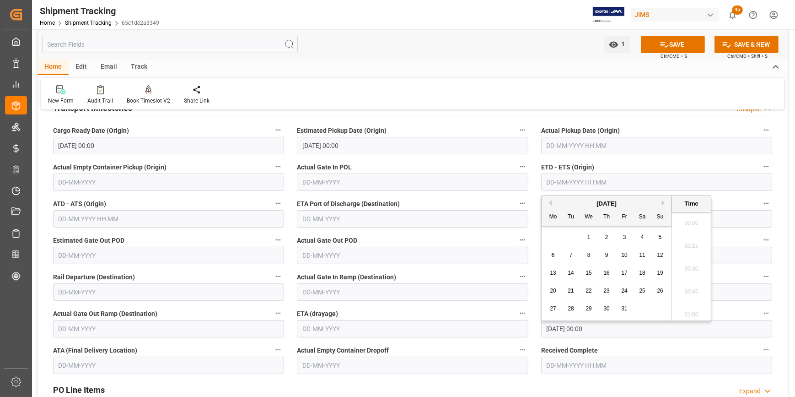
click at [312, 147] on input "30-09-2025 00:00" at bounding box center [412, 145] width 231 height 17
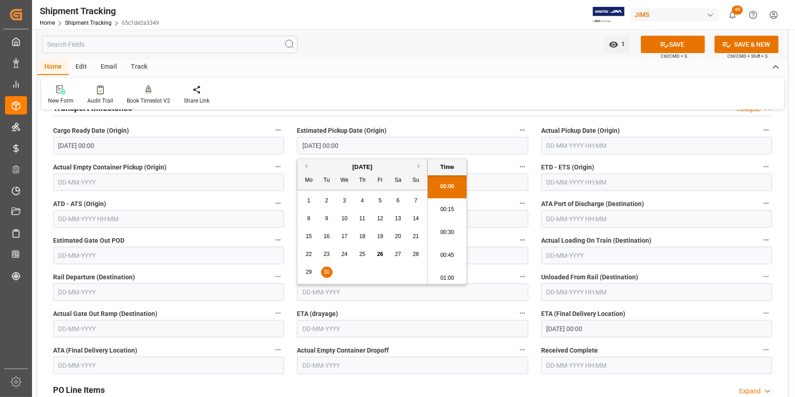
click at [419, 168] on button "Next Month" at bounding box center [420, 165] width 5 height 5
click at [366, 271] on div "30" at bounding box center [362, 272] width 11 height 11
type input "30-10-2025 00:00"
click at [683, 40] on button "SAVE" at bounding box center [673, 44] width 64 height 17
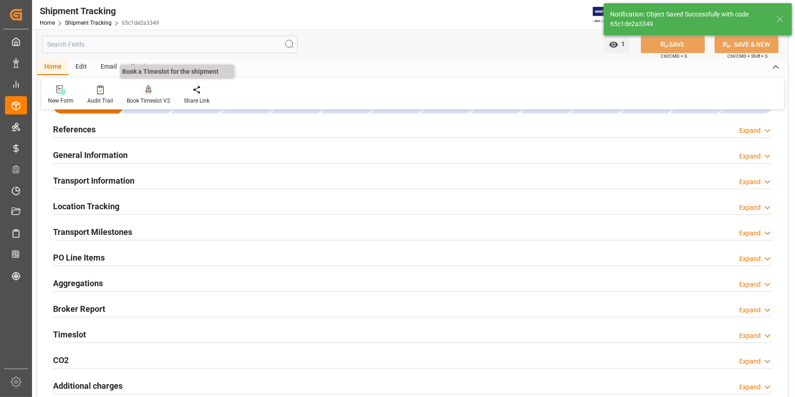
scroll to position [0, 0]
